Goal: Task Accomplishment & Management: Manage account settings

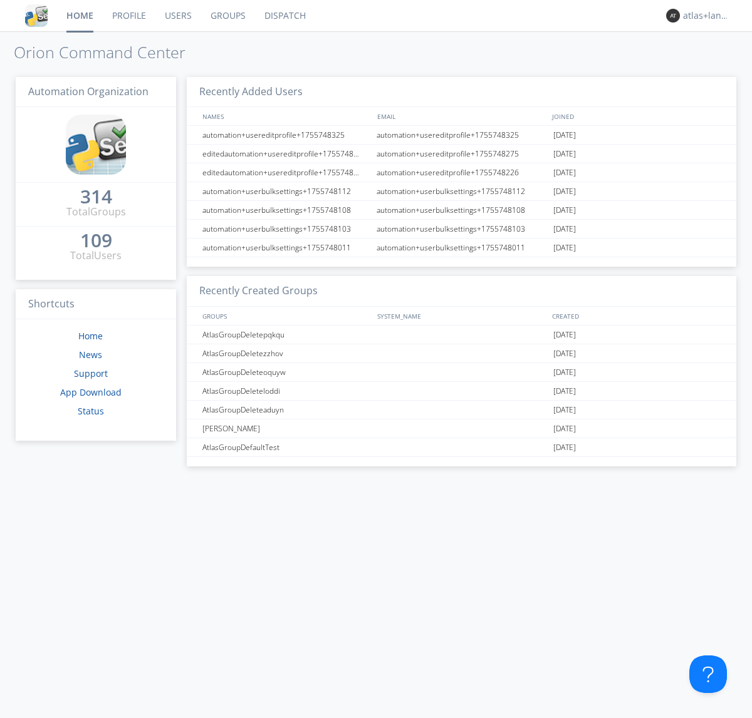
click at [128, 16] on link "Profile" at bounding box center [129, 15] width 53 height 31
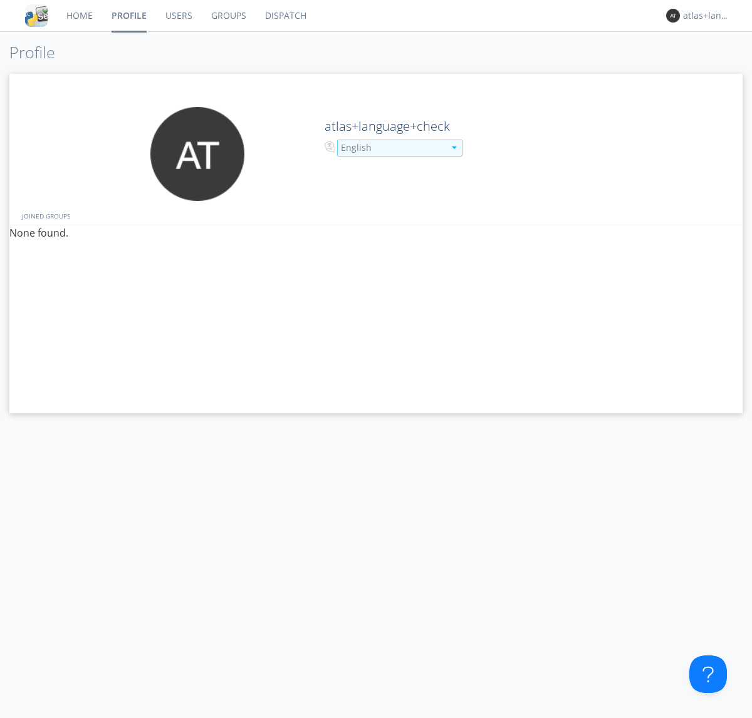
click at [391, 148] on div "English" at bounding box center [392, 148] width 103 height 13
click at [178, 16] on link "Users" at bounding box center [179, 15] width 46 height 31
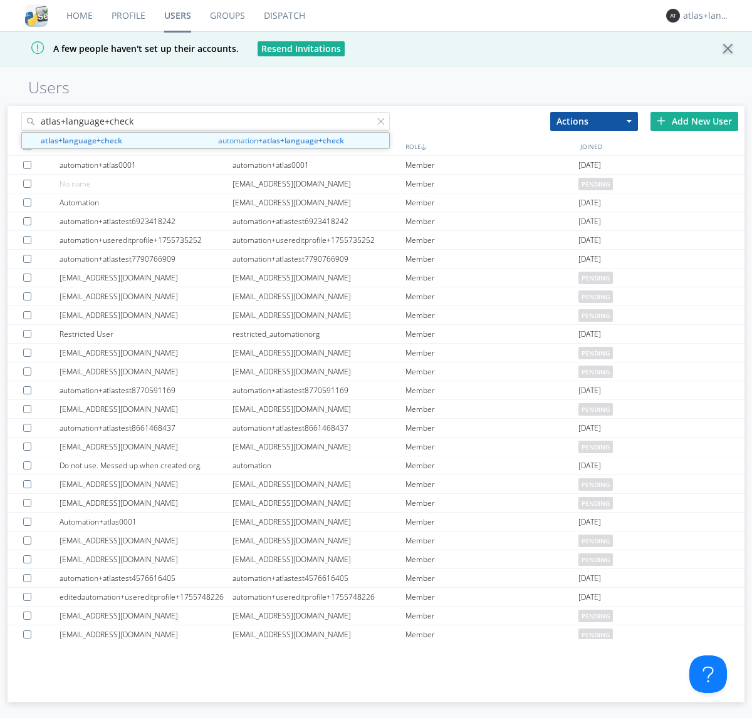
type input "atlas+language+check"
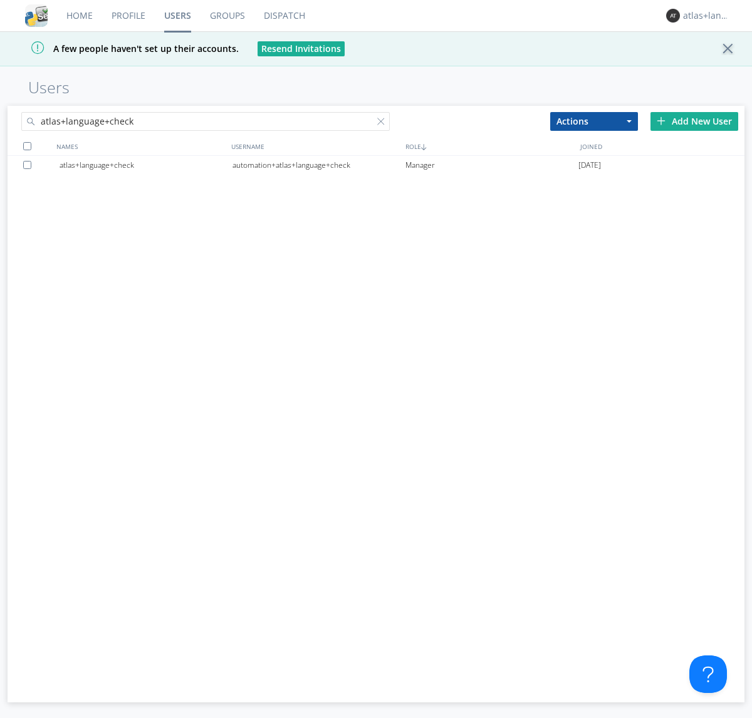
click at [318, 165] on div "automation+atlas+language+check" at bounding box center [318, 165] width 173 height 19
click at [128, 16] on link "Profile" at bounding box center [128, 15] width 53 height 31
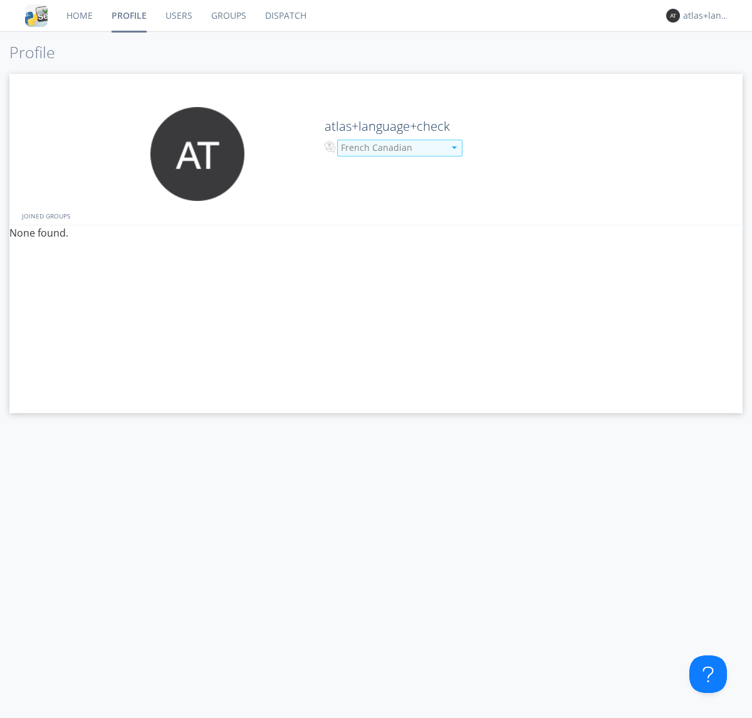
click at [391, 148] on div "French Canadian" at bounding box center [392, 148] width 103 height 13
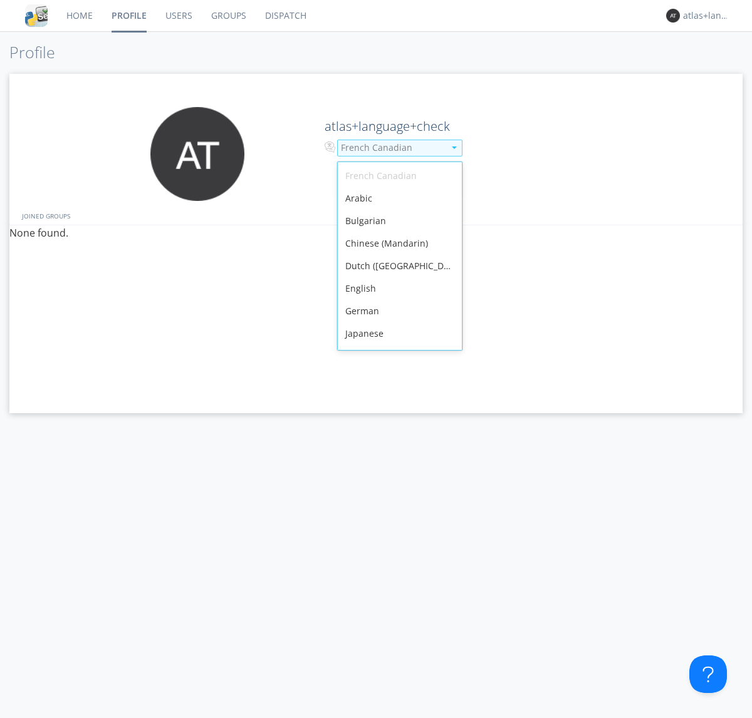
click at [396, 277] on div "English" at bounding box center [400, 288] width 124 height 23
click at [178, 16] on link "Users" at bounding box center [179, 15] width 46 height 31
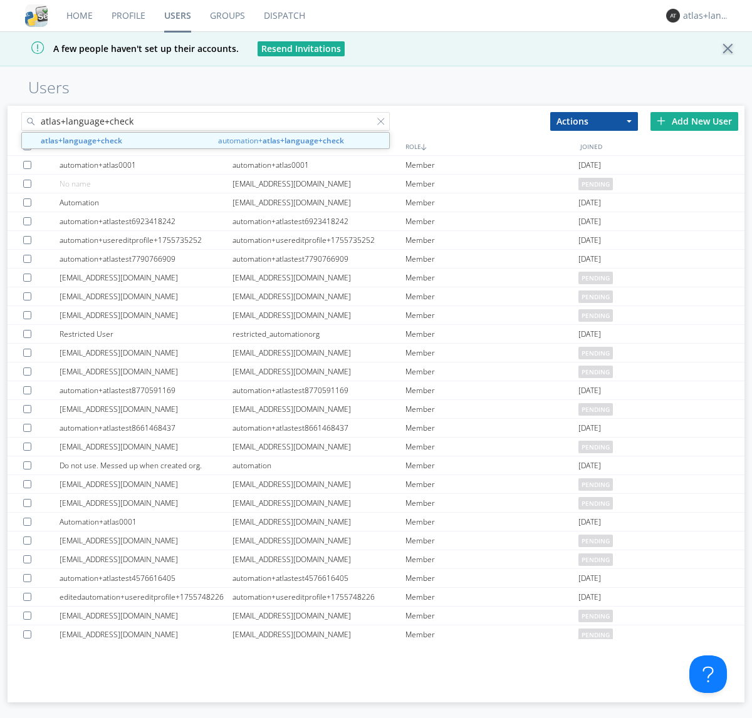
type input "atlas+language+check"
